Goal: Task Accomplishment & Management: Manage account settings

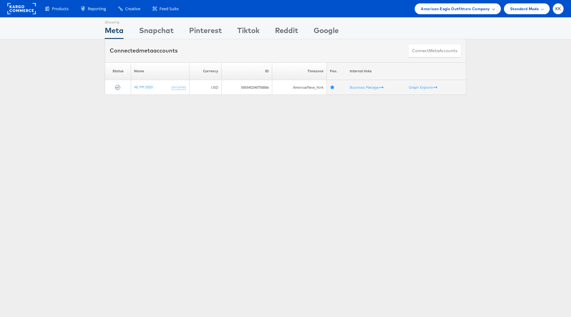
click at [435, 10] on span "American Eagle Outfitters Company" at bounding box center [455, 9] width 69 height 6
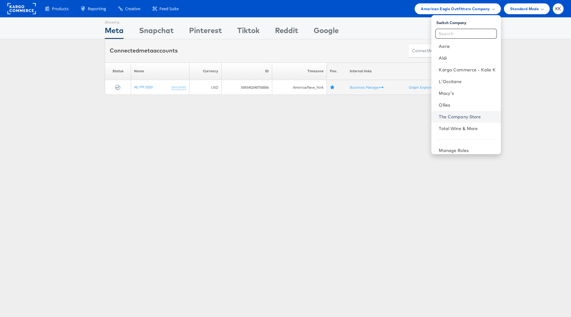
click at [461, 115] on link "The Company Store" at bounding box center [467, 117] width 57 height 6
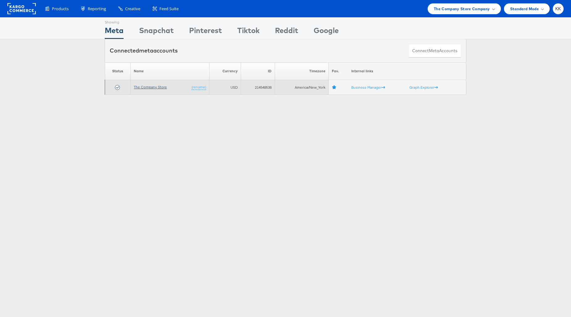
click at [149, 86] on link "The Company Store" at bounding box center [150, 87] width 33 height 5
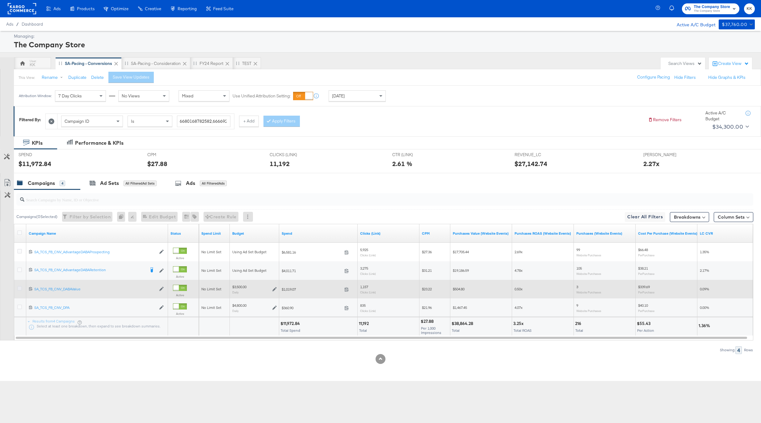
click at [18, 289] on icon at bounding box center [19, 288] width 5 height 5
click at [0, 0] on input "checkbox" at bounding box center [0, 0] width 0 height 0
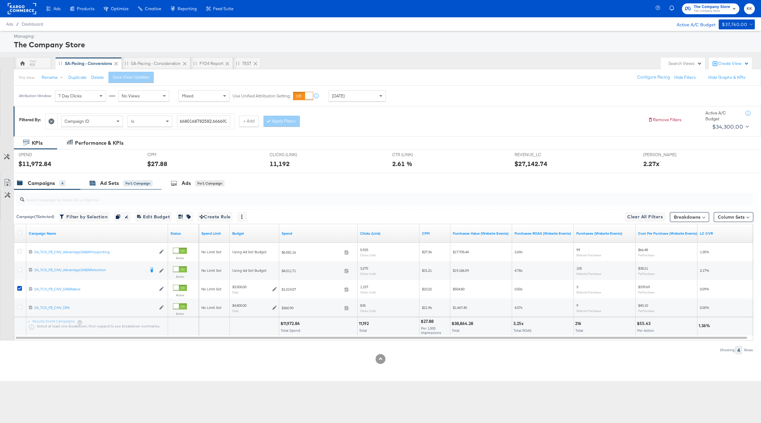
click at [117, 184] on div "Ad Sets" at bounding box center [109, 183] width 19 height 7
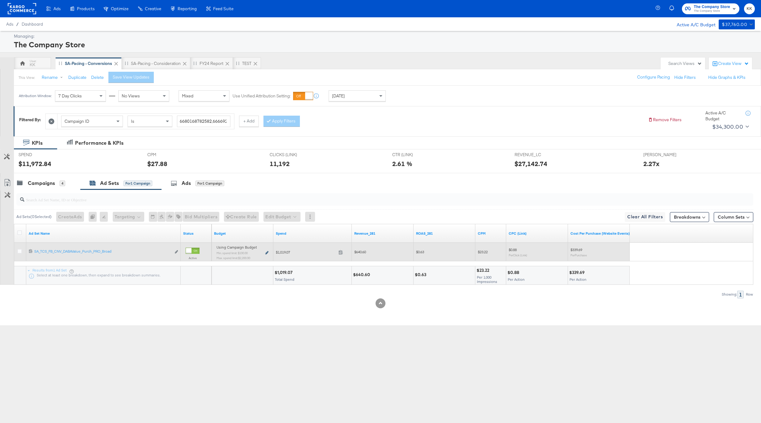
click at [265, 253] on icon at bounding box center [266, 252] width 3 height 3
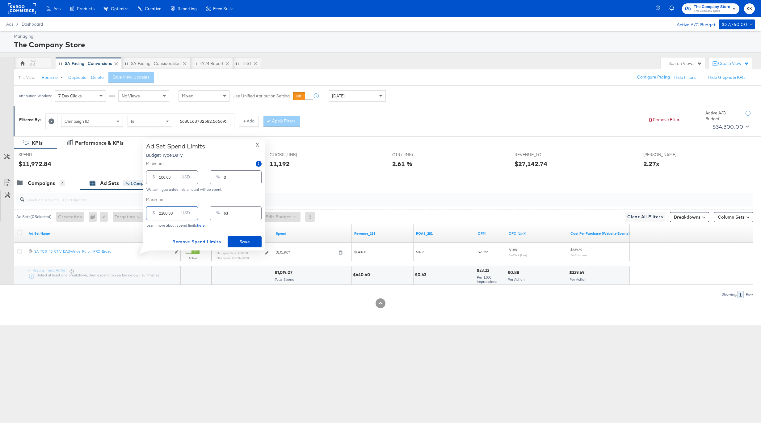
drag, startPoint x: 163, startPoint y: 213, endPoint x: 148, endPoint y: 213, distance: 15.1
click at [148, 213] on div "$ 2200.00 USD" at bounding box center [172, 213] width 52 height 14
type input "100.00"
type input "3"
type input "1500.00"
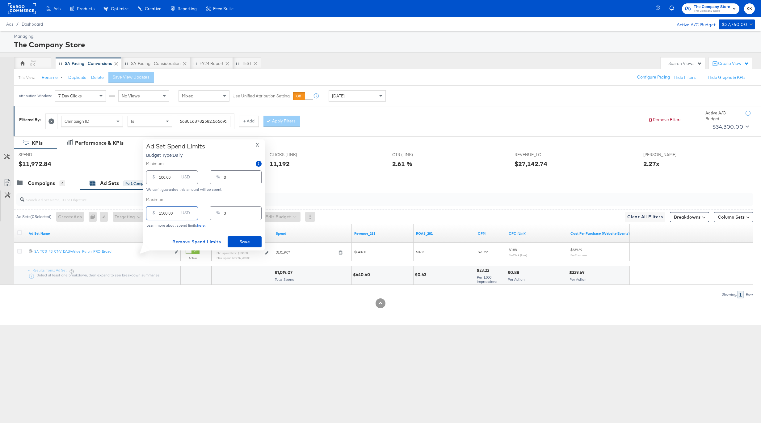
type input "43"
type input "1500.00"
click at [251, 241] on span "Save" at bounding box center [244, 242] width 29 height 8
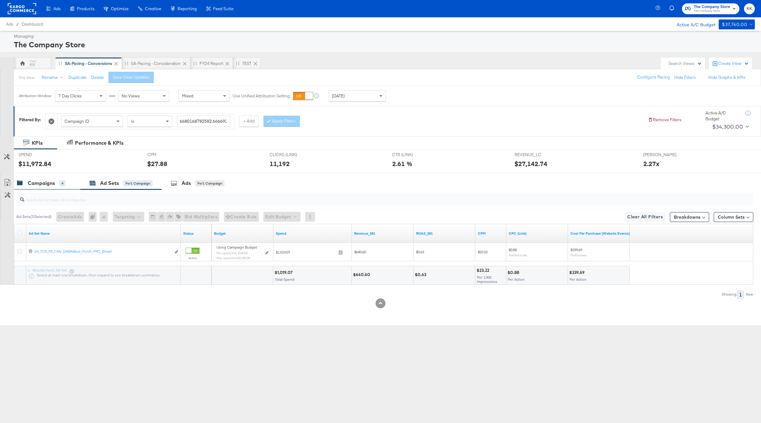
click at [50, 184] on div "Campaigns" at bounding box center [41, 183] width 27 height 7
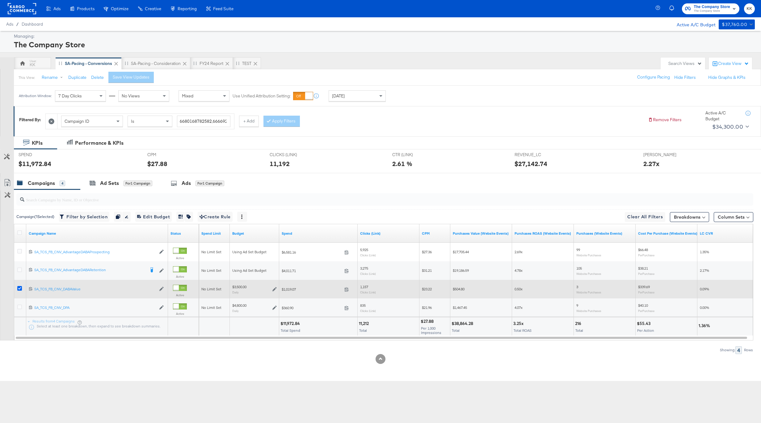
click at [19, 287] on icon at bounding box center [19, 288] width 5 height 5
click at [0, 0] on input "checkbox" at bounding box center [0, 0] width 0 height 0
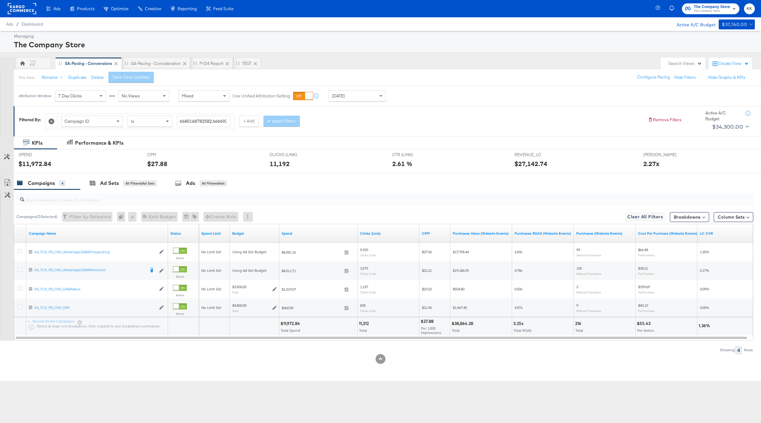
click at [53, 176] on div at bounding box center [380, 175] width 761 height 5
